Goal: Information Seeking & Learning: Understand process/instructions

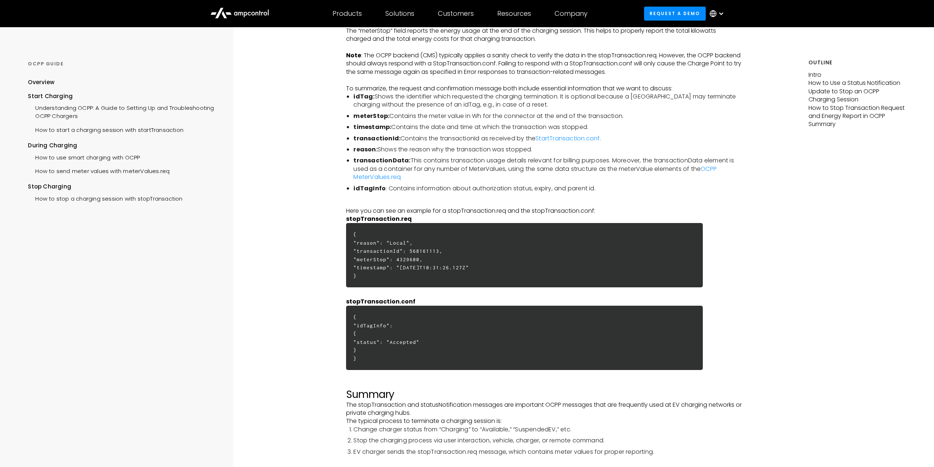
scroll to position [1652, 0]
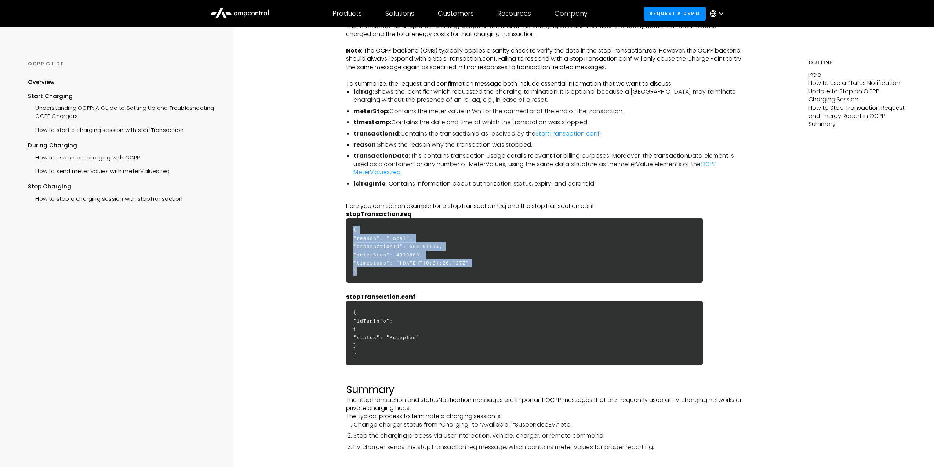
drag, startPoint x: 359, startPoint y: 272, endPoint x: 352, endPoint y: 225, distance: 48.3
click at [352, 225] on h6 "{ "reason": "Local", "transactionId": 568161113, "meterStop": 4329600, "timesta…" at bounding box center [524, 250] width 357 height 64
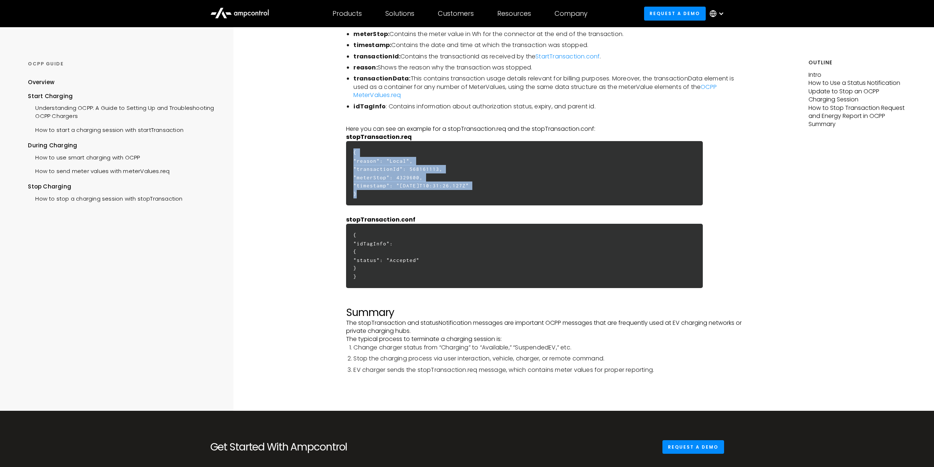
scroll to position [1726, 0]
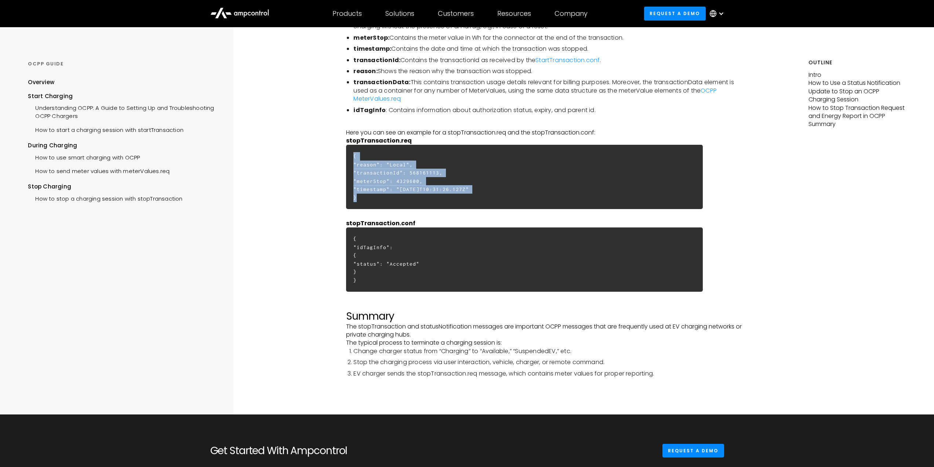
copy h6 "{ "reason": "Local", "transactionId": 568161113, "meterStop": 4329600, "timesta…"
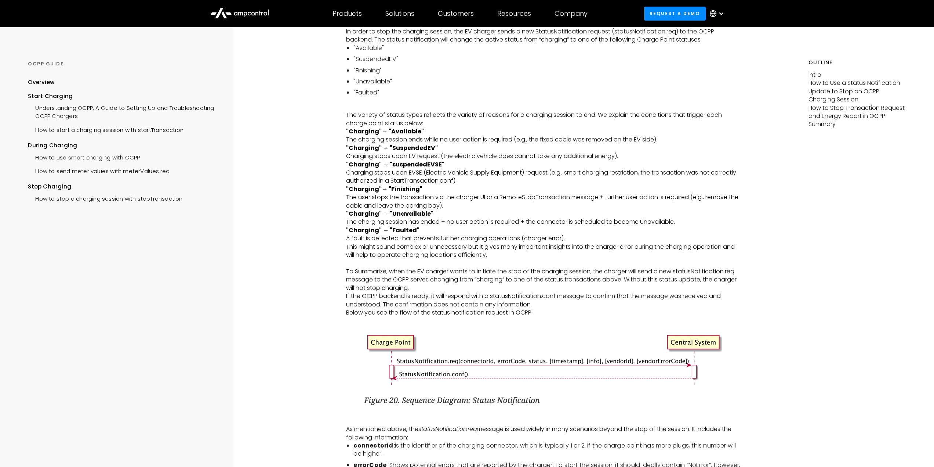
scroll to position [147, 0]
